Goal: Task Accomplishment & Management: Use online tool/utility

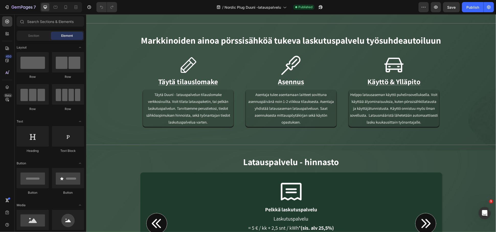
scroll to position [397, 0]
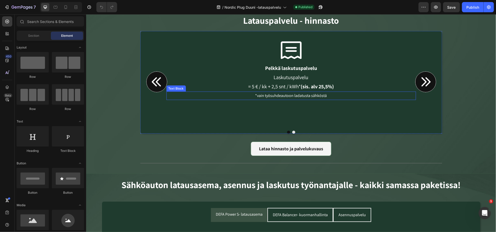
click at [308, 91] on div "*vain työsuhdeautoon ladatusta sähköstä" at bounding box center [290, 95] width 249 height 8
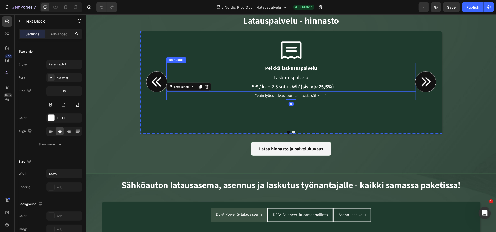
click at [288, 86] on p "= 5 € / kk + 2,5 snt / kWh* (sis. alv 25,5%)" at bounding box center [291, 86] width 248 height 9
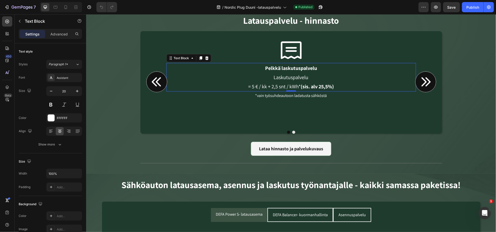
click at [294, 87] on p "= 5 € / kk + 2,5 snt / kWh* (sis. alv 25,5%)" at bounding box center [291, 86] width 248 height 9
click at [296, 86] on p "= 5 € / kk + 2,5 snt / kWh* (sis. alv 25,5%)" at bounding box center [291, 86] width 248 height 9
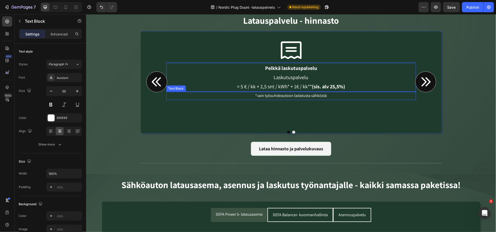
click at [327, 95] on p "*vain työsuhdeautoon ladatusta sähköstä" at bounding box center [291, 95] width 248 height 7
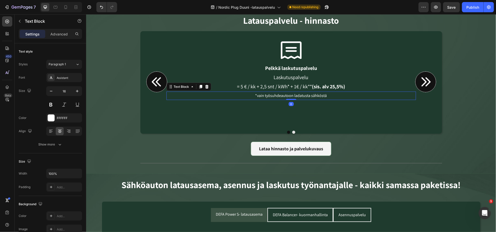
click at [328, 95] on p "*vain työsuhdeautoon ladatusta sähköstä" at bounding box center [291, 95] width 248 height 7
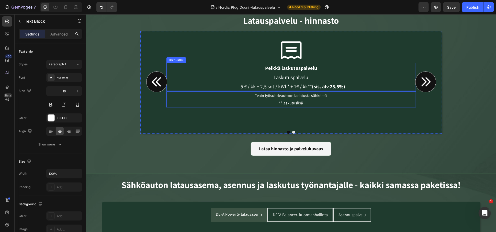
click at [311, 84] on strong "(sis. alv 25,5%)" at bounding box center [327, 86] width 33 height 7
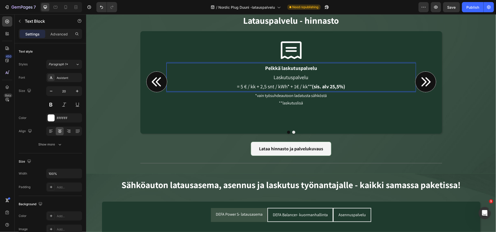
click at [311, 85] on strong "(sis. alv 25,5%)" at bounding box center [327, 86] width 33 height 7
click at [432, 84] on button "Carousel Next Arrow" at bounding box center [425, 81] width 21 height 21
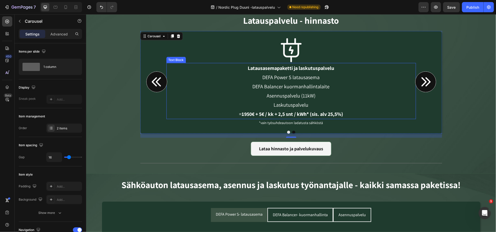
click at [306, 113] on strong "1950€ + 5€ / kk + 2,5 snt / kWh* (sis. alv 25,5%)" at bounding box center [291, 114] width 101 height 7
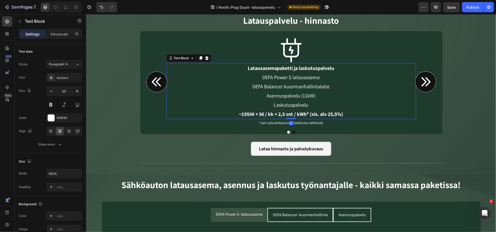
click at [306, 113] on strong "1950€ + 5€ / kk + 2,5 snt / kWh* (sis. alv 25,5%)" at bounding box center [291, 114] width 101 height 7
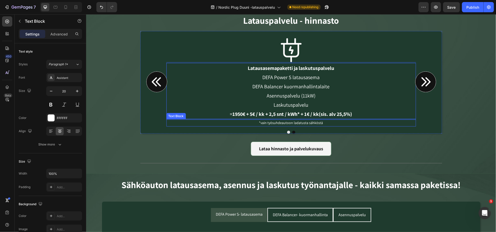
click at [304, 123] on p "*vain työsuhdeautoon ladatusta sähköstä" at bounding box center [290, 123] width 248 height 6
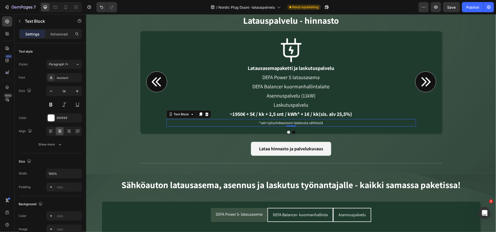
click at [322, 123] on p "*vain työsuhdeautoon ladatusta sähköstä" at bounding box center [290, 123] width 248 height 6
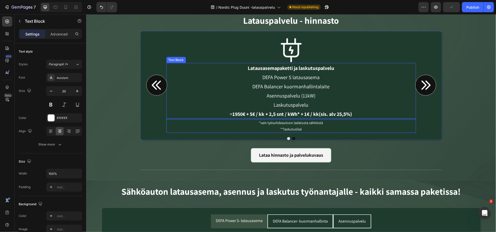
click at [316, 112] on strong "1950€ + 5€ / kk + 2,5 snt / kWh* + 1€ / kk(sis. alv 25,5%)" at bounding box center [292, 114] width 120 height 7
click at [315, 114] on strong "1950€ + 5€ / kk + 2,5 snt / kWh* + 1€ / kk(sis. alv 25,5%)" at bounding box center [292, 114] width 120 height 7
click at [316, 114] on strong "1950€ + 5€ / kk + 2,5 snt / kWh* + 1€ / kk(sis. alv 25,5%)" at bounding box center [292, 114] width 120 height 7
click at [152, 81] on icon "Carousel Back Arrow" at bounding box center [156, 85] width 13 height 13
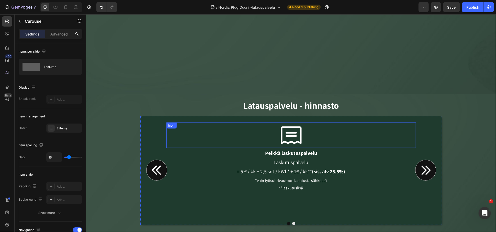
scroll to position [482, 0]
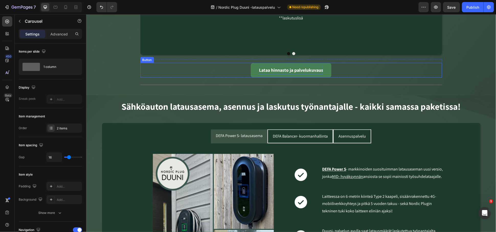
click at [276, 71] on span "Lataa hinnasto ja palvelukuvaus" at bounding box center [290, 70] width 64 height 6
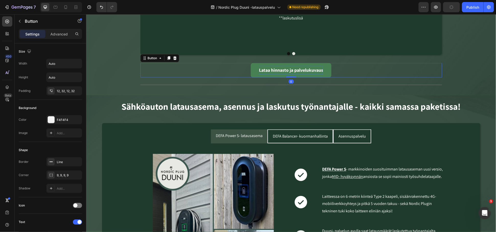
click at [278, 69] on span "Lataa hinnasto ja palvelukuvaus" at bounding box center [290, 70] width 64 height 6
click at [254, 69] on link "Lataa hinnasto ja palvelukuvaus" at bounding box center [290, 70] width 80 height 14
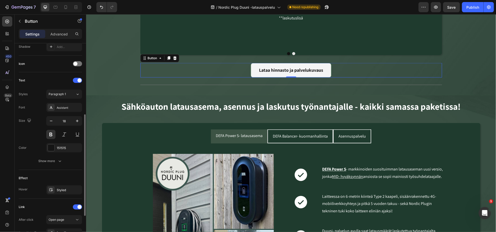
scroll to position [202, 0]
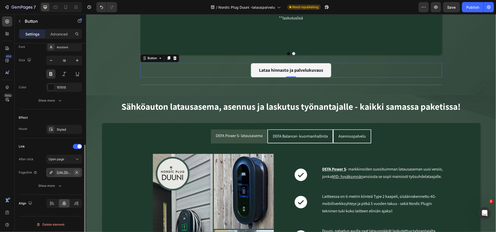
click at [76, 172] on icon "button" at bounding box center [77, 173] width 4 height 4
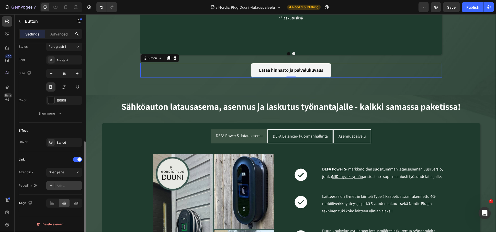
click at [51, 186] on icon at bounding box center [51, 185] width 3 height 3
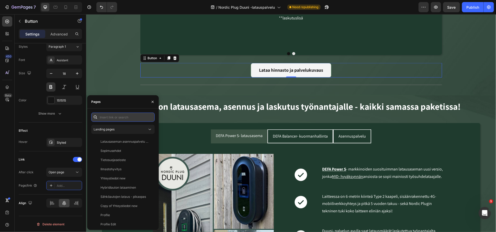
click at [129, 115] on input "text" at bounding box center [122, 117] width 63 height 9
paste input "[URL][DOMAIN_NAME]"
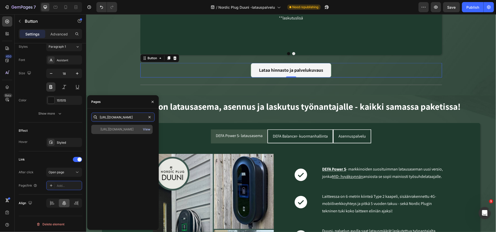
type input "[URL][DOMAIN_NAME]"
click at [144, 130] on div "View" at bounding box center [146, 129] width 7 height 5
click at [112, 129] on div "[URL][DOMAIN_NAME]" at bounding box center [116, 129] width 33 height 5
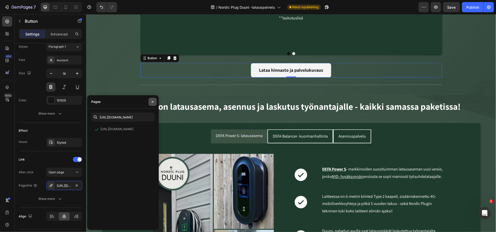
click at [150, 103] on button "button" at bounding box center [152, 102] width 8 height 8
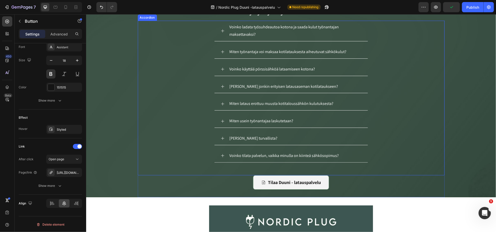
scroll to position [1164, 0]
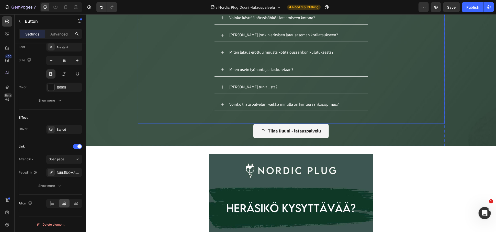
click at [221, 72] on icon at bounding box center [222, 69] width 4 height 4
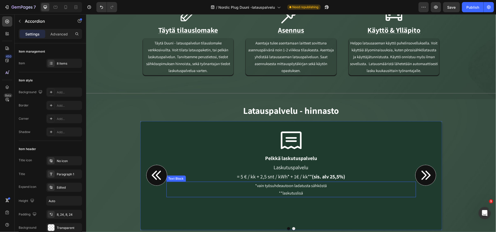
scroll to position [377, 0]
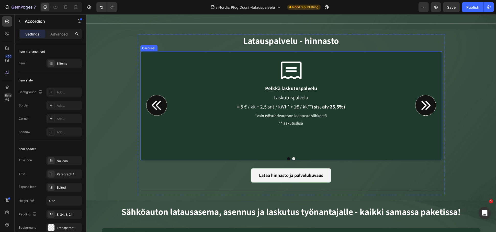
click at [419, 102] on icon "Carousel Next Arrow" at bounding box center [425, 105] width 13 height 13
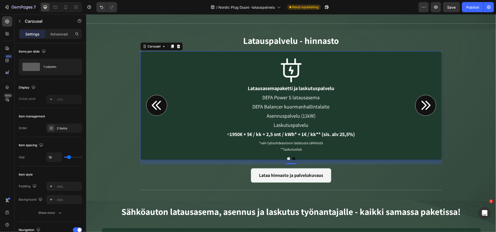
click at [152, 107] on icon "Carousel Back Arrow" at bounding box center [156, 105] width 13 height 13
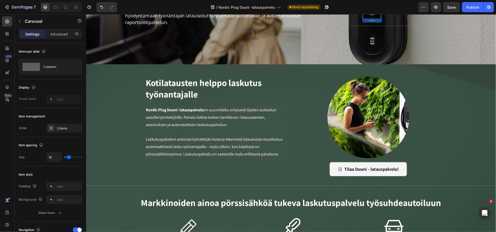
scroll to position [0, 0]
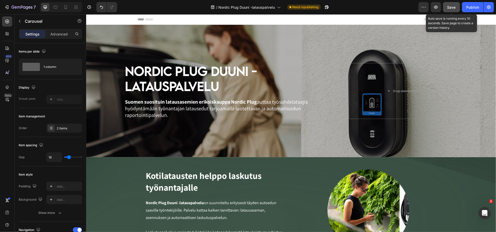
click at [454, 9] on span "Save" at bounding box center [451, 7] width 8 height 4
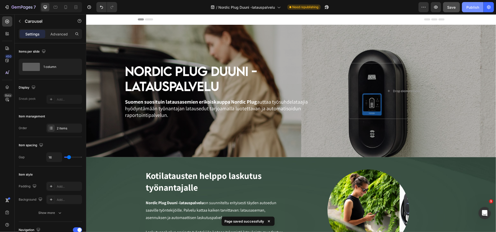
click at [465, 7] on button "Publish" at bounding box center [472, 7] width 21 height 10
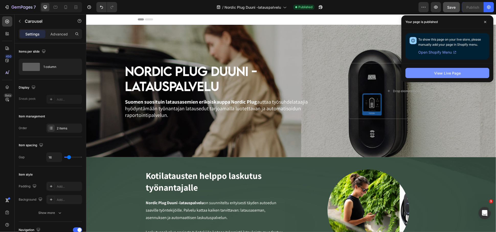
click at [464, 74] on button "View Live Page" at bounding box center [447, 73] width 84 height 10
